Goal: Communication & Community: Answer question/provide support

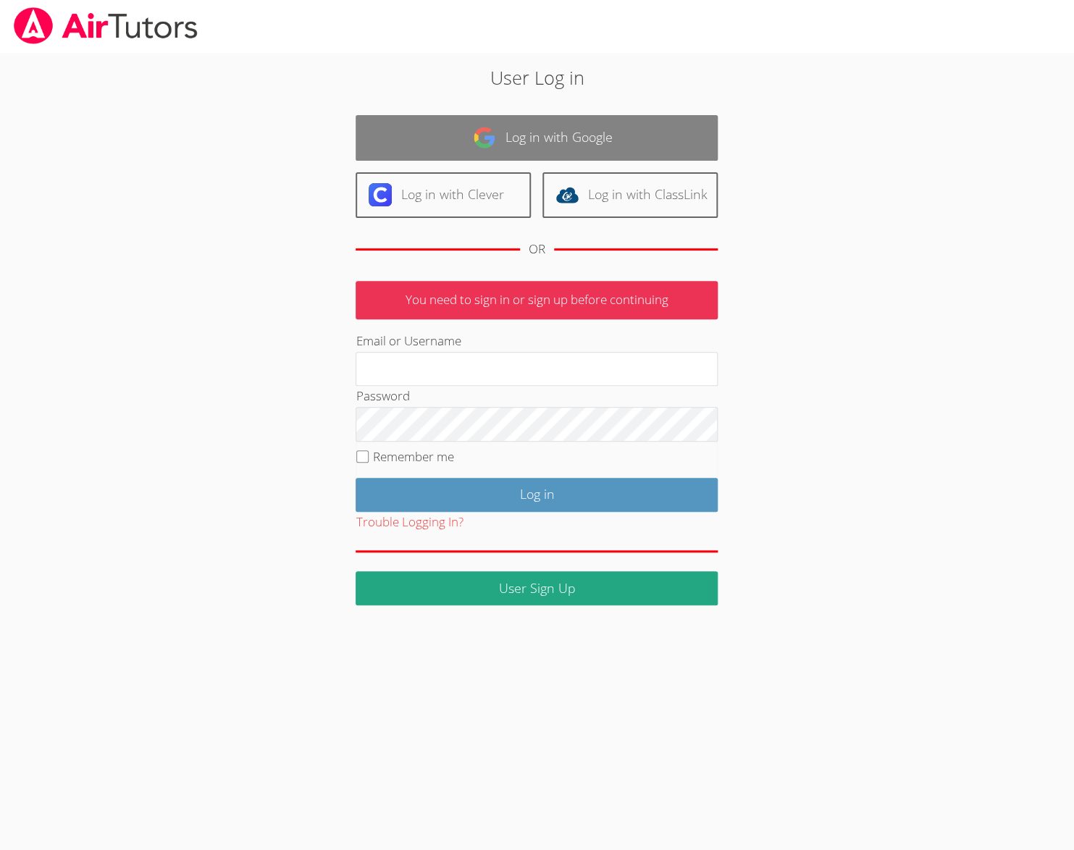
click at [426, 134] on link "Log in with Google" at bounding box center [537, 138] width 362 height 46
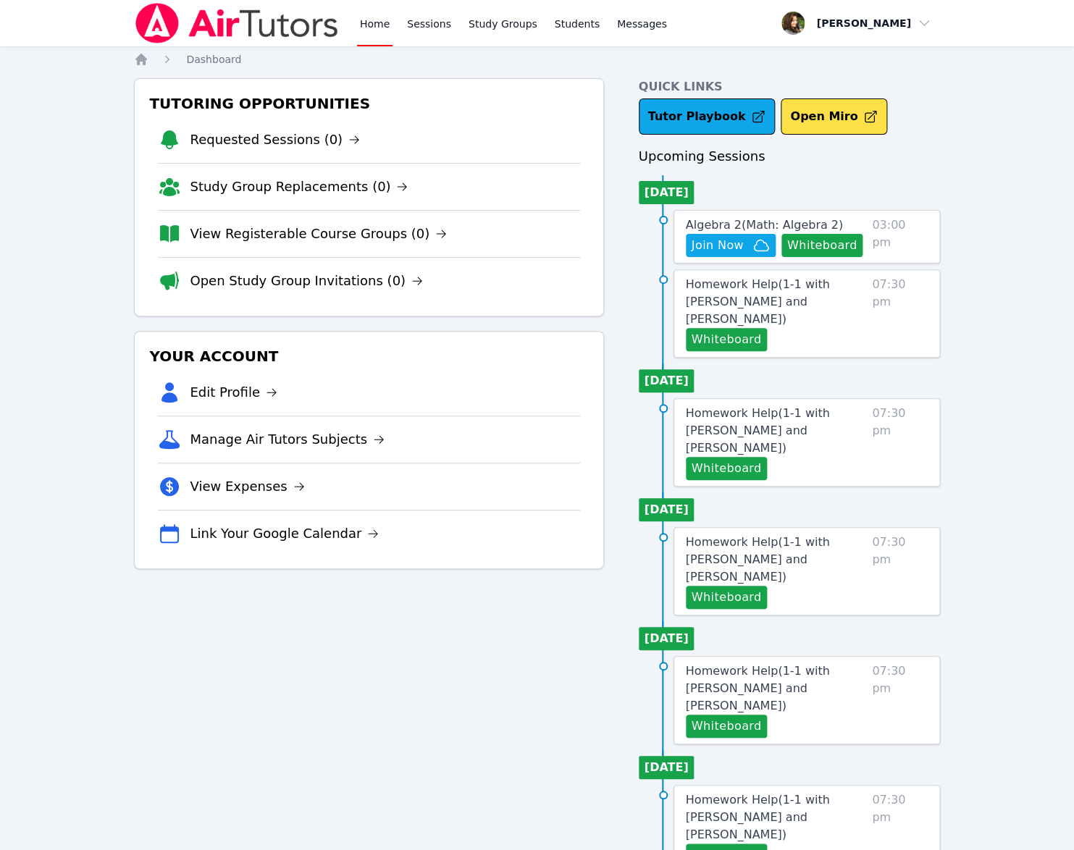
click at [568, 642] on div "Tutoring Opportunities Requested Sessions (0) Study Group Replacements (0) View…" at bounding box center [368, 690] width 469 height 1224
click at [718, 246] on span "Join Now" at bounding box center [717, 245] width 52 height 17
click at [617, 29] on span "Messages" at bounding box center [642, 24] width 50 height 14
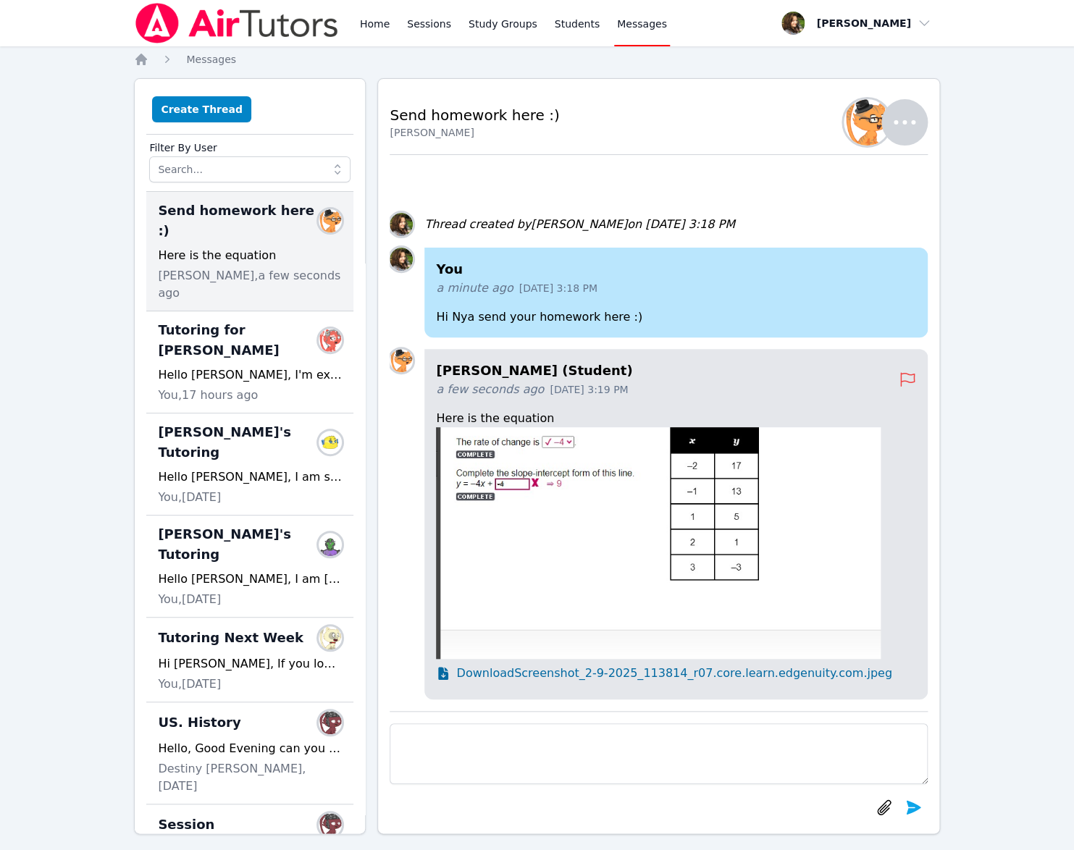
click at [643, 553] on img at bounding box center [658, 543] width 445 height 232
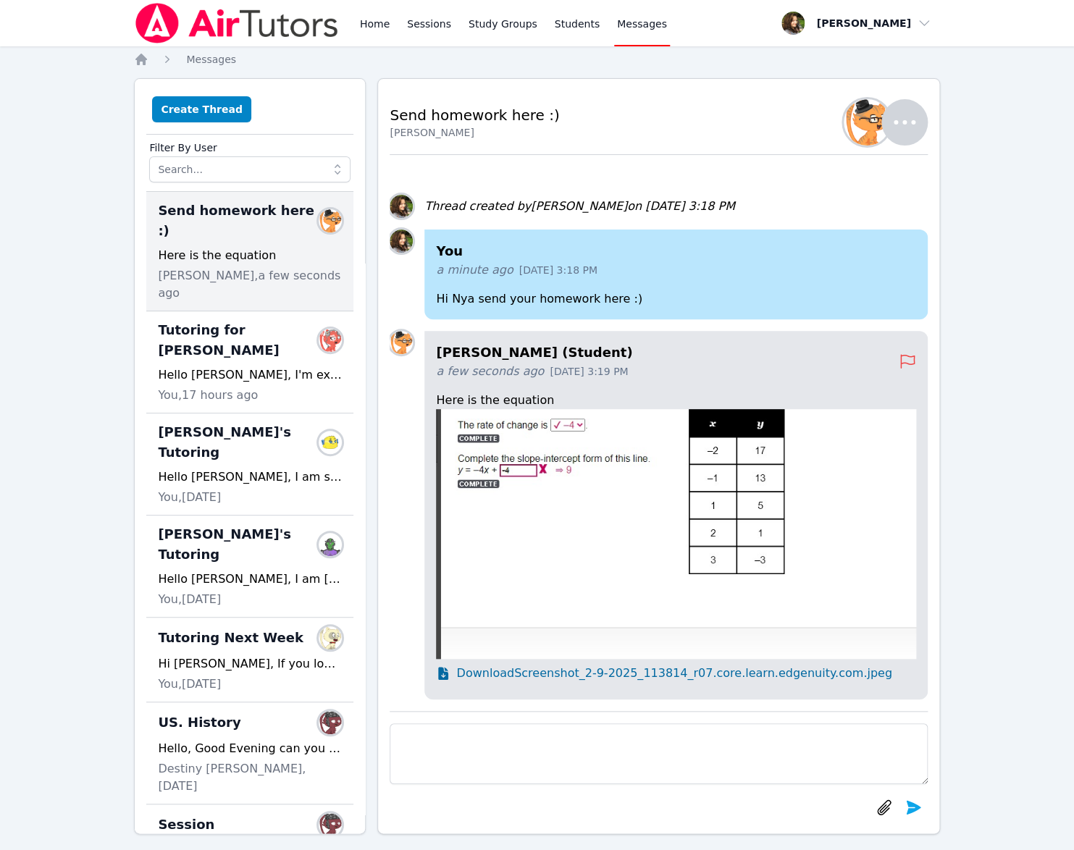
click at [600, 224] on div "[PERSON_NAME] (Student) a few seconds ago [DATE] 3:19 PM Here is the equation D…" at bounding box center [658, 433] width 537 height 556
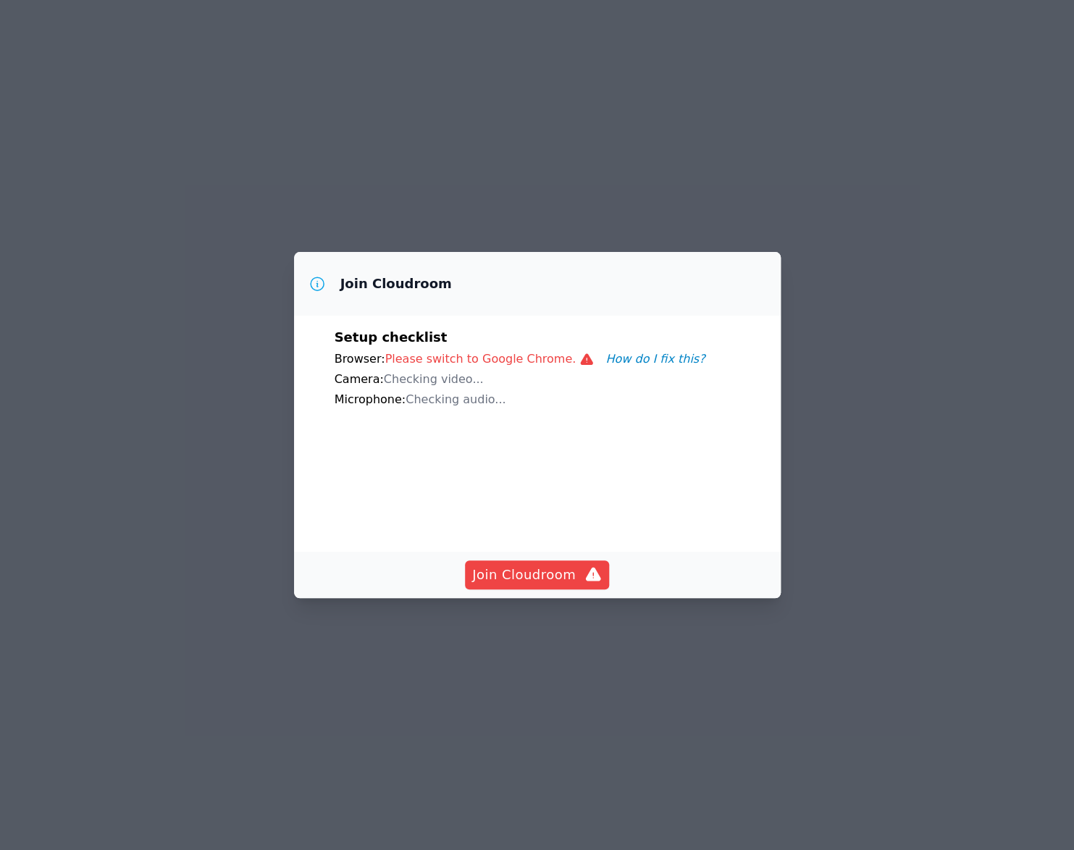
click at [659, 54] on div "Join Cloudroom Setup checklist Browser: Please switch to Google Chrome. How do …" at bounding box center [537, 425] width 1074 height 850
